Goal: Task Accomplishment & Management: Manage account settings

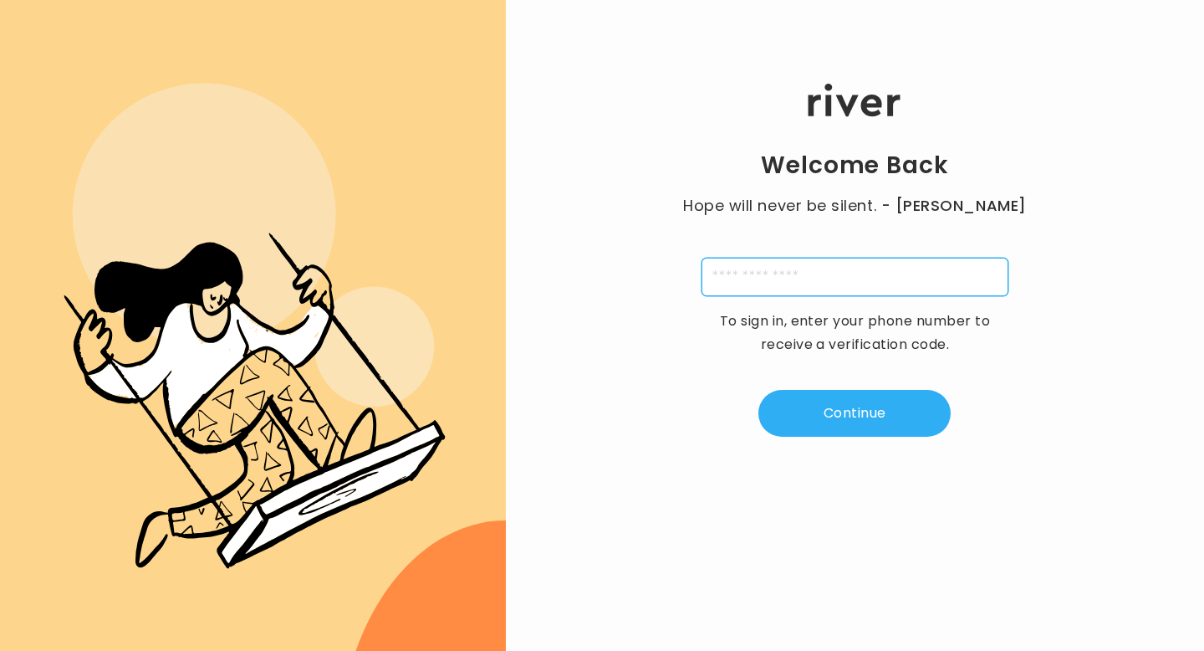
click at [800, 287] on input "tel" at bounding box center [855, 277] width 307 height 38
type input "**********"
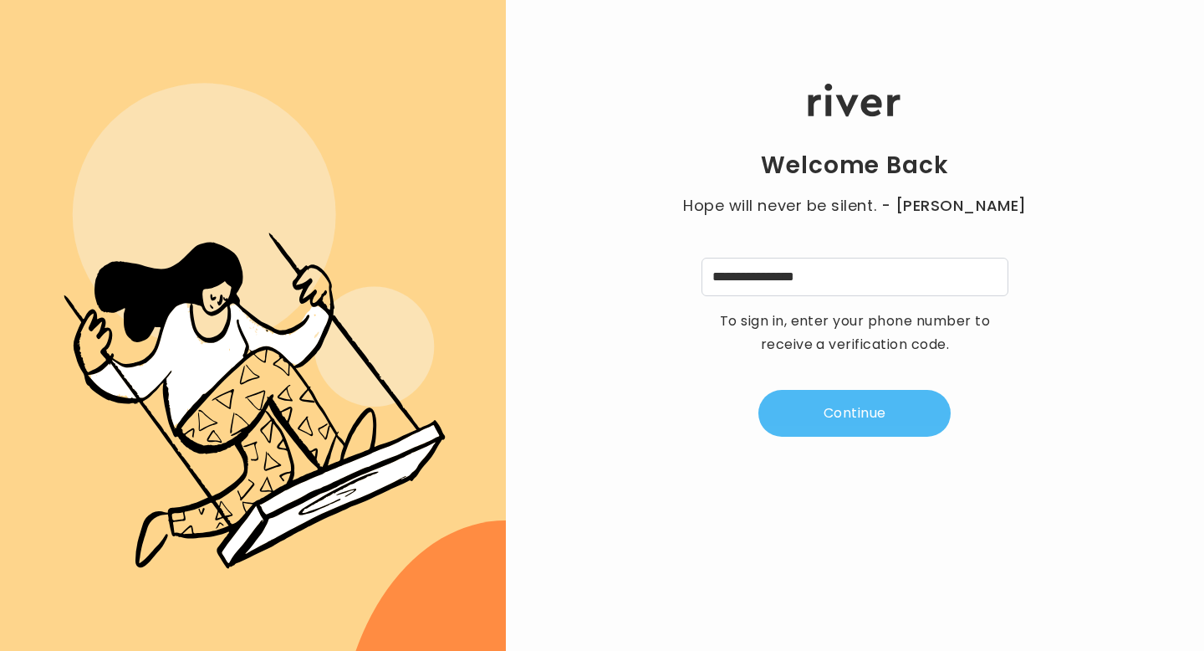
click at [828, 407] on button "Continue" at bounding box center [855, 413] width 192 height 47
type input "*"
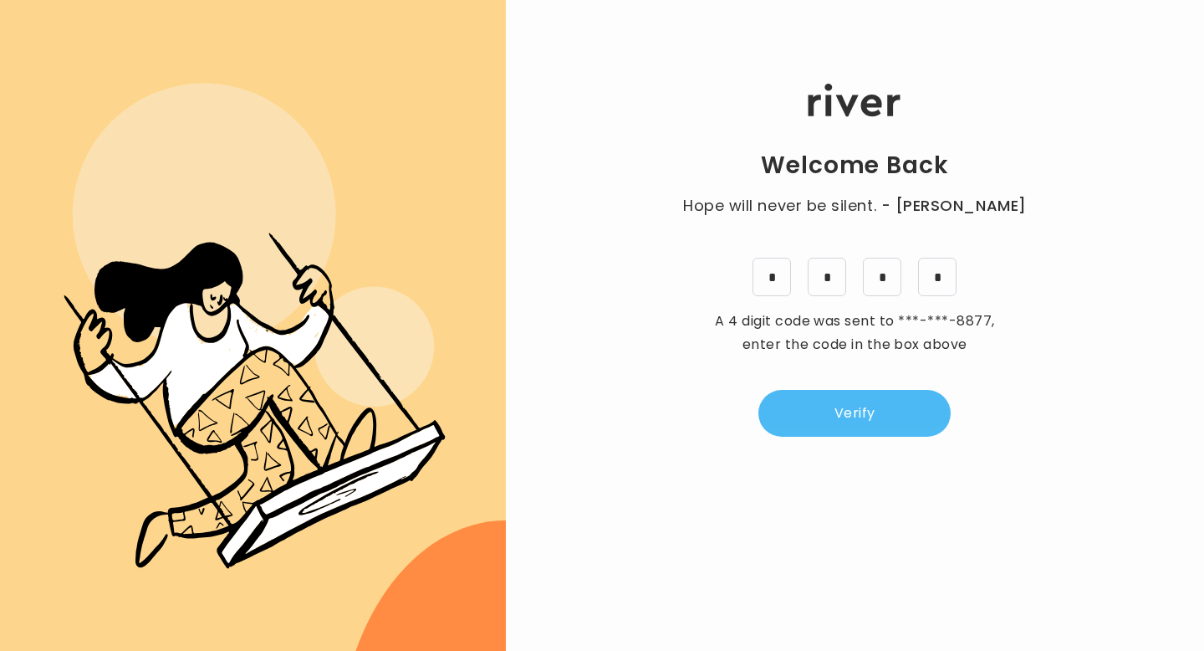
click at [906, 427] on button "Verify" at bounding box center [855, 413] width 192 height 47
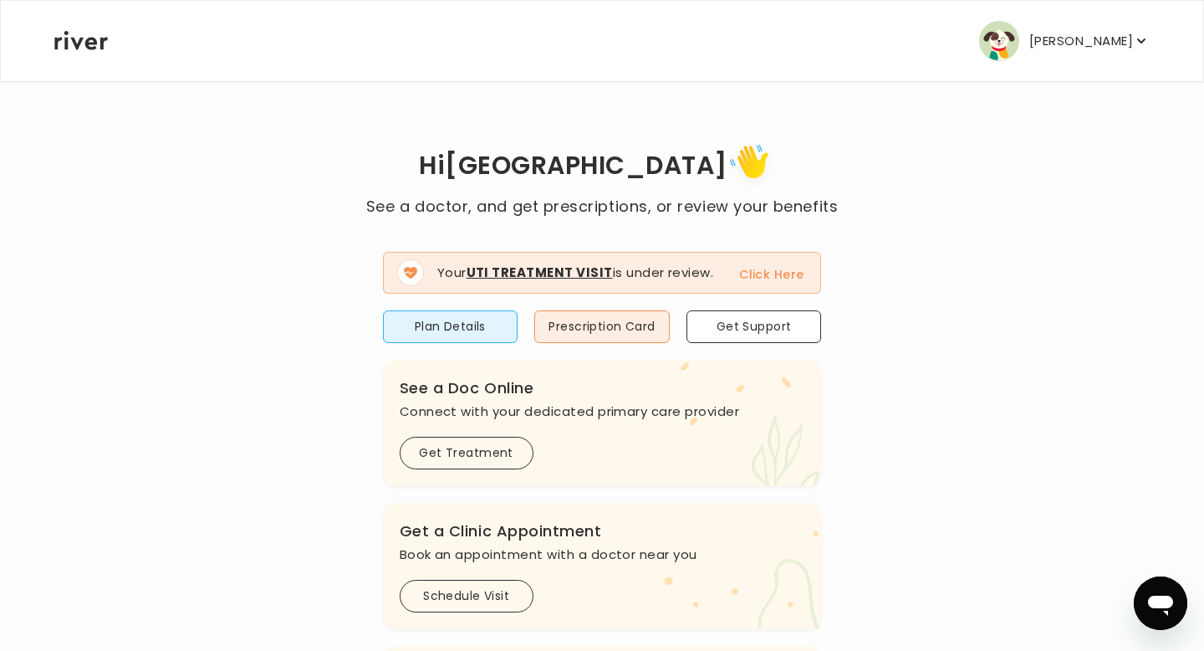
click at [774, 275] on button "Click Here" at bounding box center [771, 274] width 64 height 20
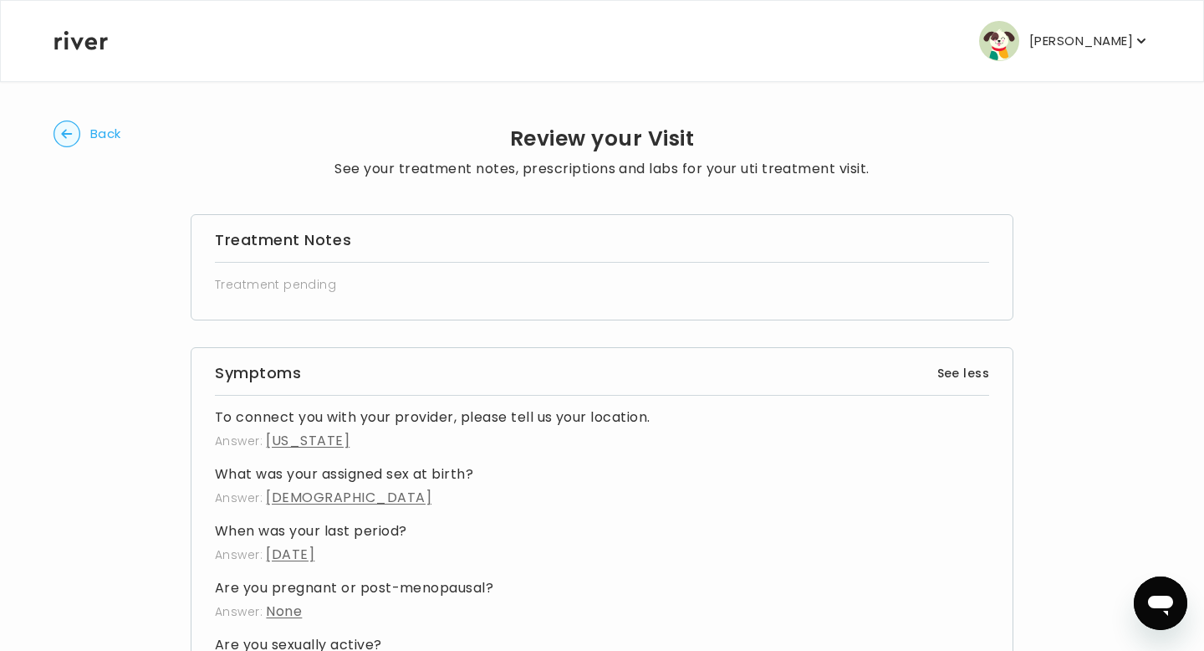
click at [60, 125] on circle "button" at bounding box center [67, 134] width 26 height 26
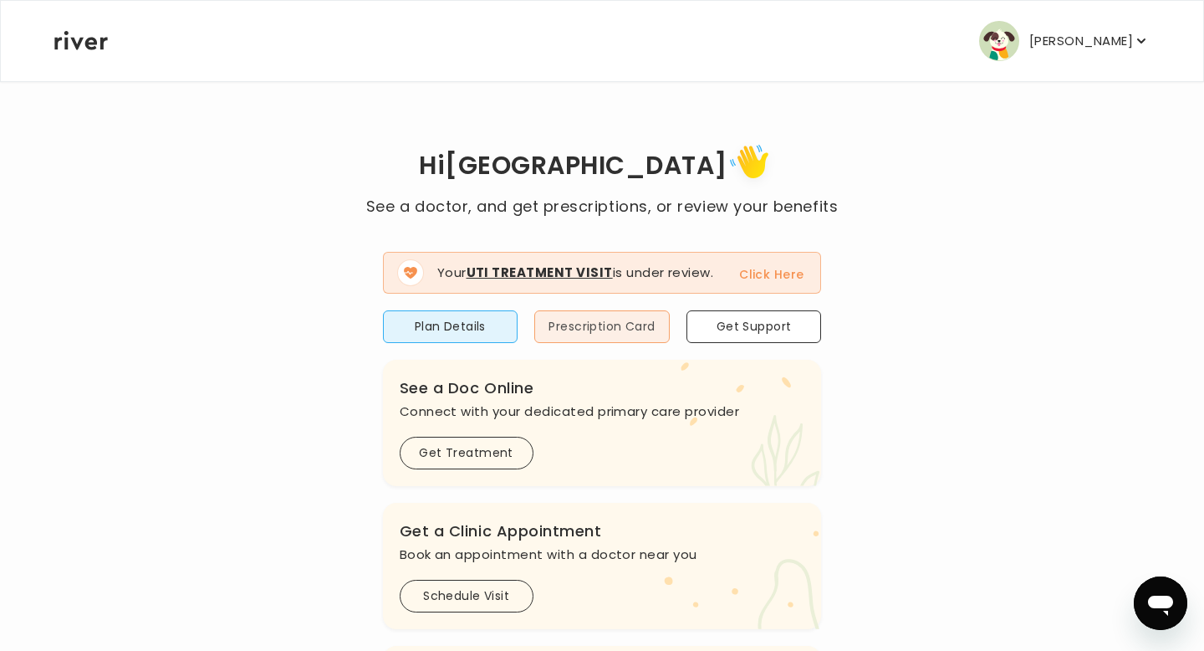
click at [596, 326] on button "Prescription Card" at bounding box center [601, 326] width 135 height 33
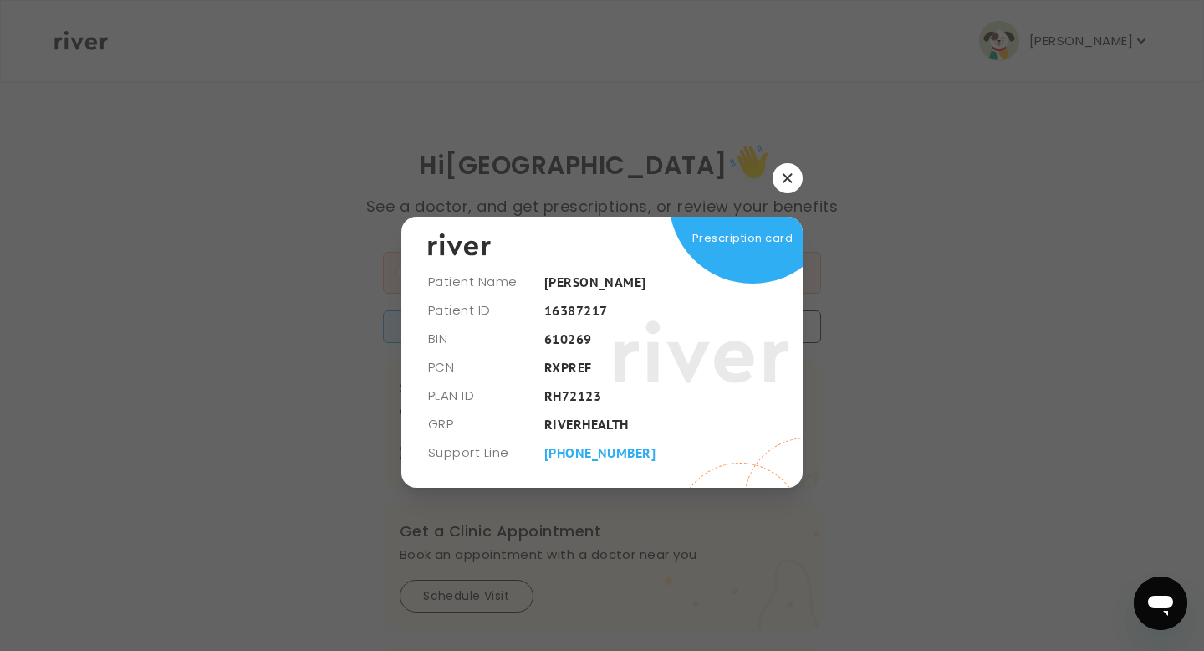
click at [745, 230] on span "Prescription card" at bounding box center [742, 238] width 100 height 23
click at [640, 387] on icon at bounding box center [702, 351] width 176 height 125
click at [732, 284] on div "Prescription card" at bounding box center [601, 352] width 401 height 270
